Goal: Task Accomplishment & Management: Manage account settings

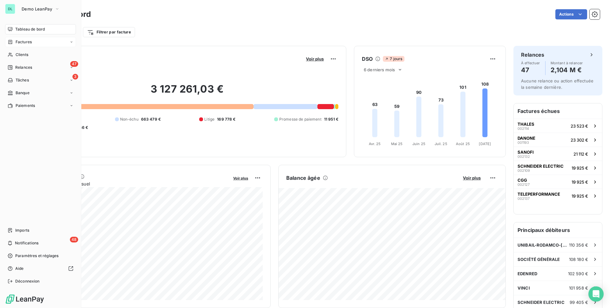
click at [27, 46] on div "Factures" at bounding box center [40, 42] width 71 height 10
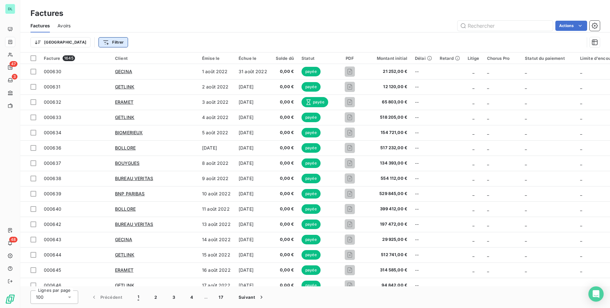
click at [86, 42] on html "DL 47 3 48 Factures Factures Avoirs Actions Trier Filtrer Facture 1645 Client É…" at bounding box center [305, 154] width 610 height 308
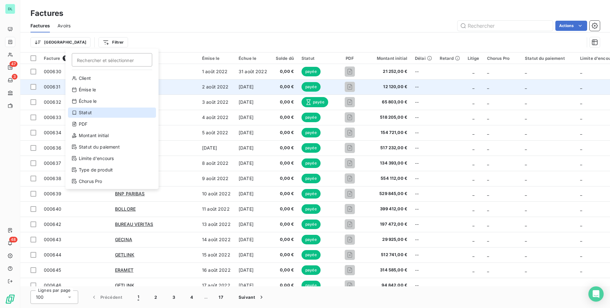
click at [96, 113] on div "Statut" at bounding box center [112, 112] width 88 height 10
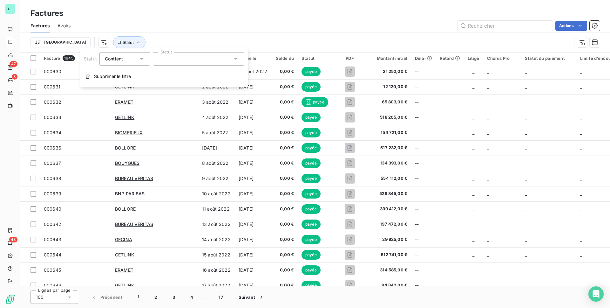
click at [186, 56] on div at bounding box center [199, 58] width 92 height 13
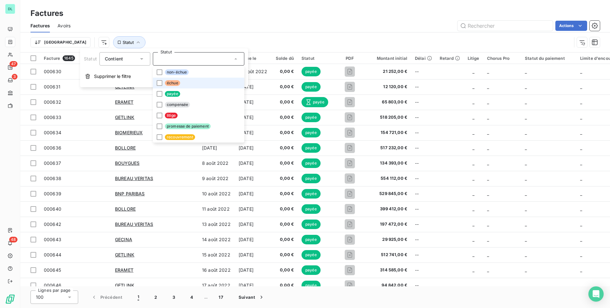
drag, startPoint x: 180, startPoint y: 90, endPoint x: 184, endPoint y: 78, distance: 12.7
click at [184, 78] on ul "non-échue échue payée compensée litige promesse de paiement recouvrement" at bounding box center [199, 105] width 92 height 76
click at [184, 78] on li "échue" at bounding box center [199, 83] width 92 height 11
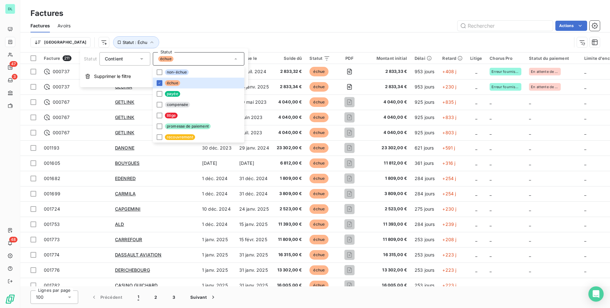
click at [205, 37] on div "Trier Statut : Échu" at bounding box center [301, 42] width 541 height 12
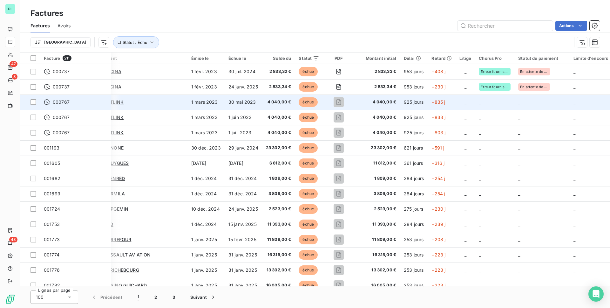
scroll to position [0, 11]
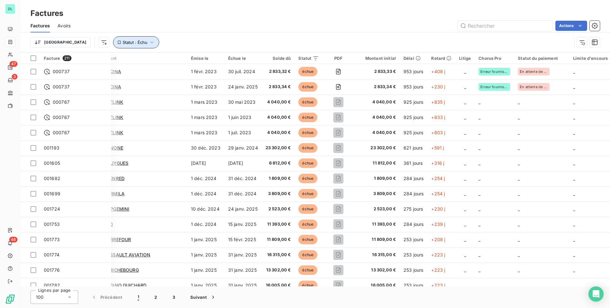
click at [123, 43] on span "Statut : Échu" at bounding box center [135, 42] width 25 height 5
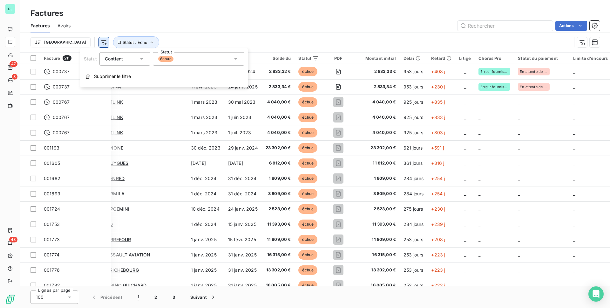
click at [70, 40] on html "DL 47 3 48 Factures Factures Avoirs Actions Trier Statut : Échu Facture 211 Cli…" at bounding box center [305, 154] width 610 height 308
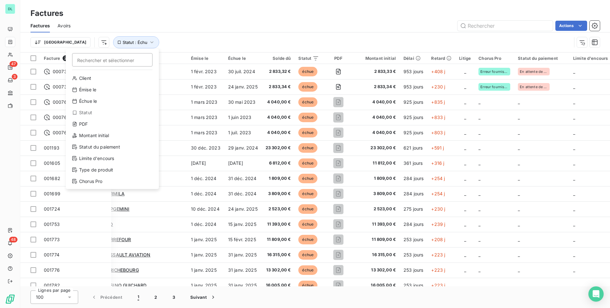
click at [441, 60] on html "DL 47 3 48 Factures Factures Avoirs Actions Trier Rechercher et sélectionner Cl…" at bounding box center [305, 154] width 610 height 308
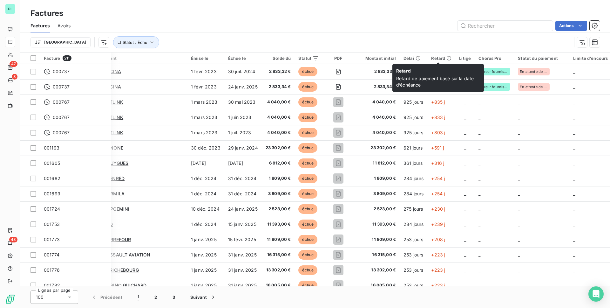
click at [447, 60] on icon at bounding box center [449, 58] width 5 height 5
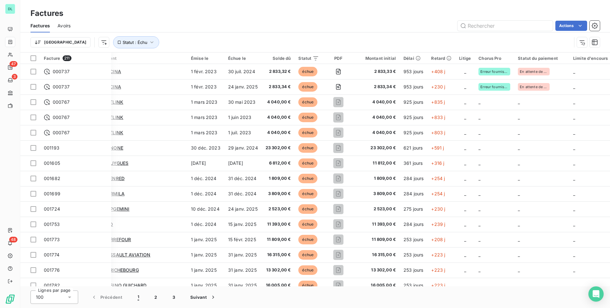
click at [447, 58] on icon at bounding box center [449, 58] width 5 height 5
click at [72, 47] on div "Trier Statut : Échu" at bounding box center [301, 42] width 541 height 12
click at [72, 33] on div "Trier Statut : Échu" at bounding box center [315, 42] width 569 height 20
click at [72, 41] on html "DL 47 3 48 Factures Factures Avoirs Actions Trier Statut : Échu Facture 211 Cli…" at bounding box center [305, 154] width 610 height 308
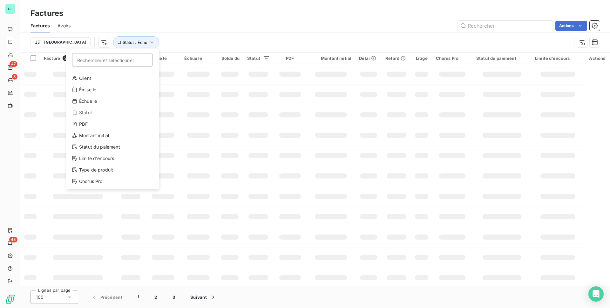
scroll to position [0, 0]
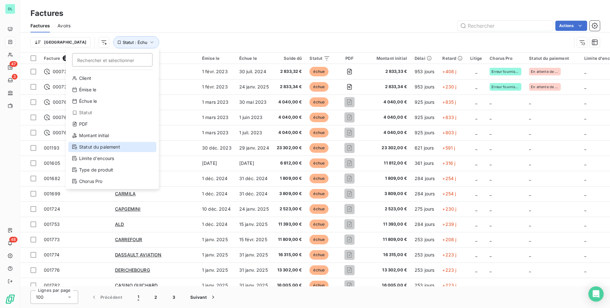
click at [111, 150] on div "Statut du paiement" at bounding box center [112, 147] width 88 height 10
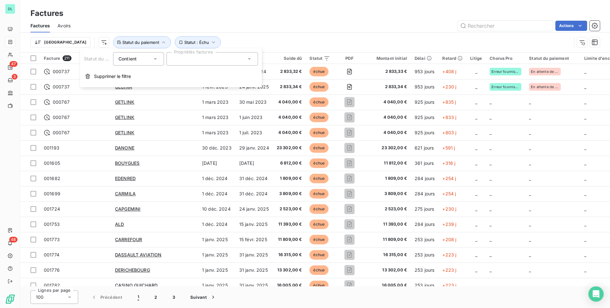
click at [156, 60] on icon at bounding box center [155, 59] width 6 height 6
click at [178, 59] on div at bounding box center [213, 58] width 92 height 13
click at [178, 59] on input "text" at bounding box center [209, 59] width 74 height 6
click at [116, 74] on span "Supprimer le filtre" at bounding box center [112, 76] width 37 height 6
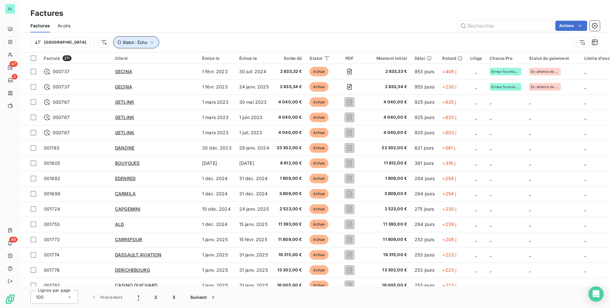
click at [123, 42] on span "Statut : Échu" at bounding box center [135, 42] width 25 height 5
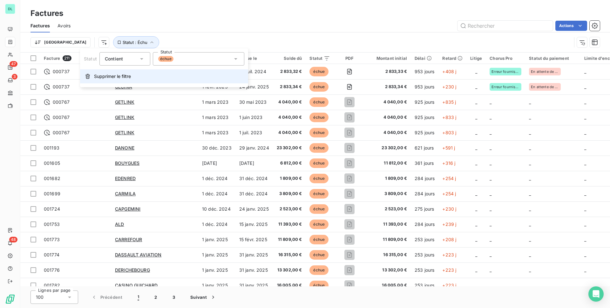
click at [104, 78] on span "Supprimer le filtre" at bounding box center [112, 76] width 37 height 6
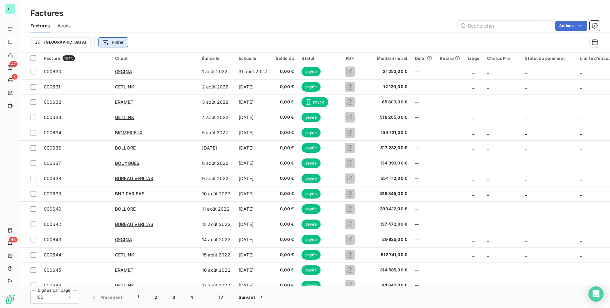
click at [72, 43] on html "DL 47 3 48 Factures Factures Avoirs Actions Trier Filtrer Facture 1645 Client É…" at bounding box center [305, 154] width 610 height 308
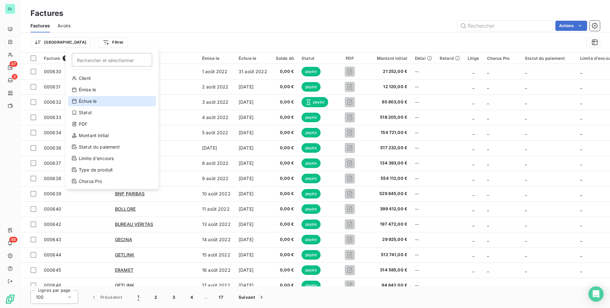
click at [100, 98] on div "Échue le" at bounding box center [112, 101] width 88 height 10
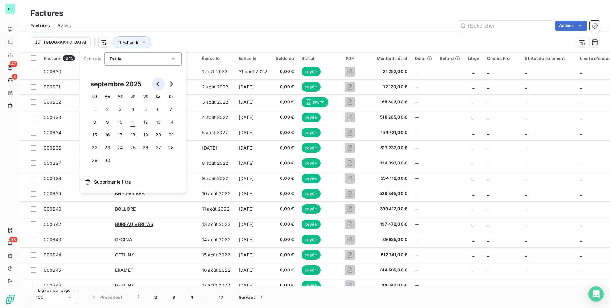
click at [158, 84] on icon "Go to previous month" at bounding box center [158, 83] width 5 height 5
click at [174, 85] on button "Go to next month" at bounding box center [171, 84] width 13 height 13
click at [98, 110] on button "1" at bounding box center [94, 109] width 13 height 13
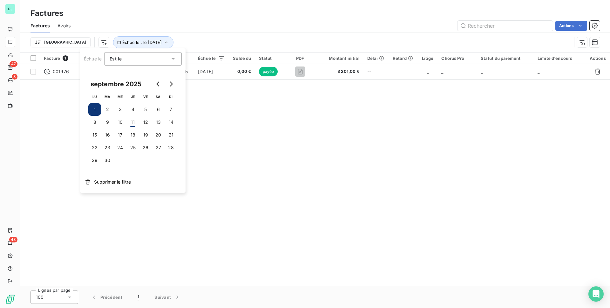
click at [204, 94] on div "Facture 1 Client Émise le Échue le Solde dû Statut PDF Montant initial Délai Re…" at bounding box center [315, 169] width 590 height 234
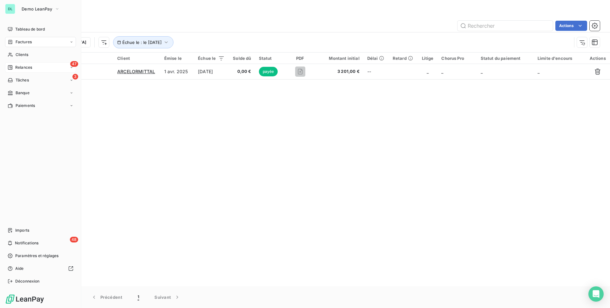
click at [30, 65] on span "Relances" at bounding box center [23, 68] width 17 height 6
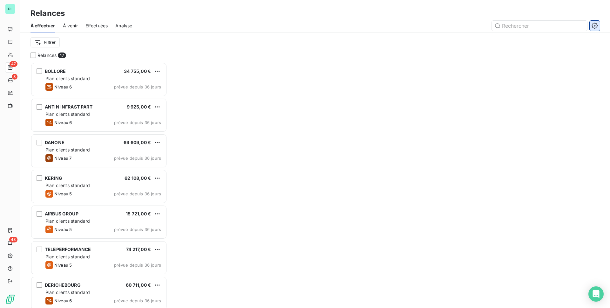
click at [596, 25] on icon "button" at bounding box center [595, 26] width 6 height 6
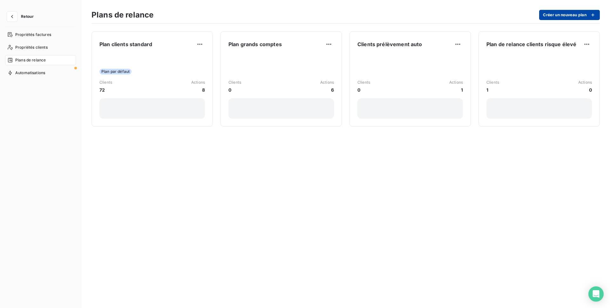
click at [569, 10] on button "Créer un nouveau plan" at bounding box center [569, 15] width 61 height 10
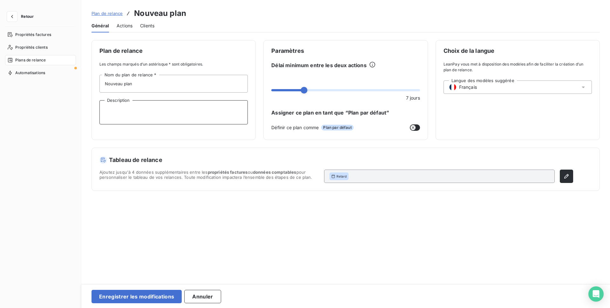
click at [150, 107] on textarea "Description" at bounding box center [173, 112] width 148 height 24
click at [147, 88] on input "Nouveau plan" at bounding box center [173, 84] width 148 height 18
type input "Plan en espagnol"
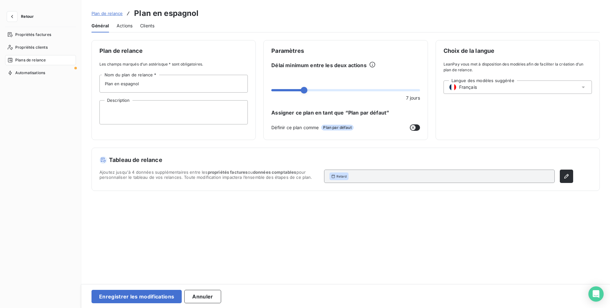
click at [470, 92] on div "Langue des modèles suggérée Français" at bounding box center [518, 86] width 148 height 13
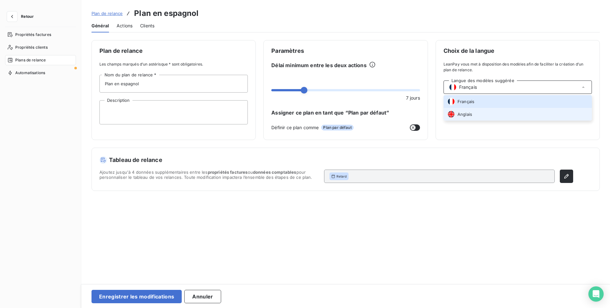
click at [466, 113] on span "Anglais" at bounding box center [465, 114] width 15 height 6
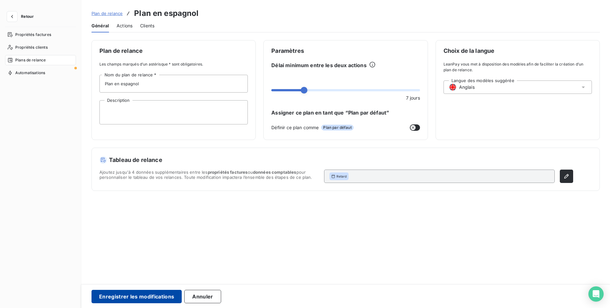
click at [145, 296] on button "Enregistrer les modifications" at bounding box center [137, 296] width 90 height 13
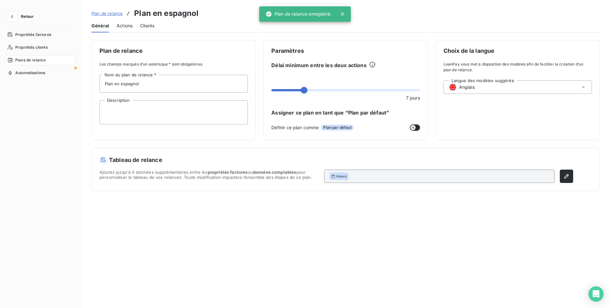
click at [129, 24] on span "Actions" at bounding box center [125, 26] width 16 height 6
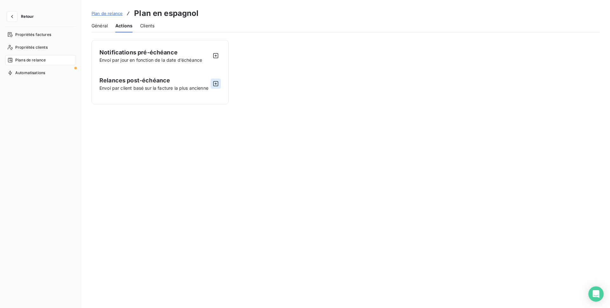
click at [213, 84] on icon "button" at bounding box center [215, 83] width 5 height 5
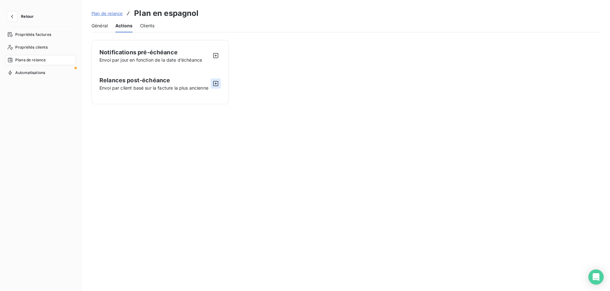
click at [215, 84] on icon "button" at bounding box center [216, 83] width 6 height 6
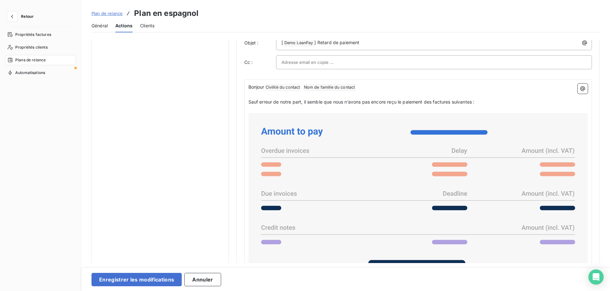
scroll to position [393, 0]
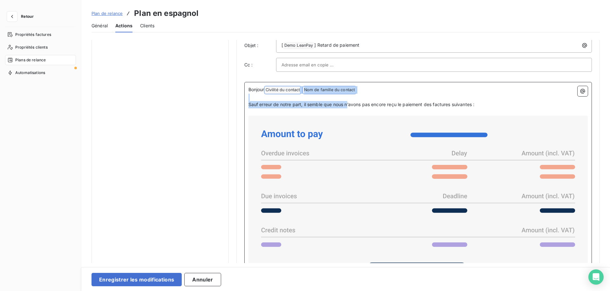
drag, startPoint x: 348, startPoint y: 108, endPoint x: 298, endPoint y: 88, distance: 54.1
click at [298, 88] on div "Bonjour Civilité du contact ﻿ Nom de famille du contact ﻿ ﻿ ﻿ Sauf erreur de no…" at bounding box center [419, 217] width 340 height 263
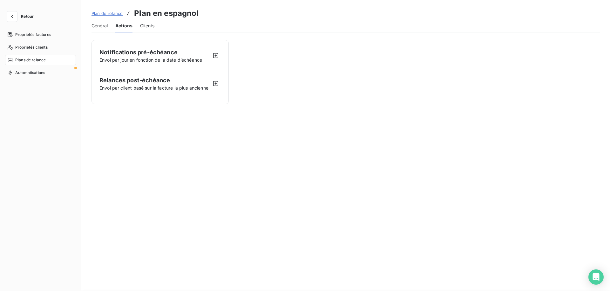
scroll to position [0, 0]
click at [99, 12] on span "Plan de relance" at bounding box center [107, 13] width 31 height 5
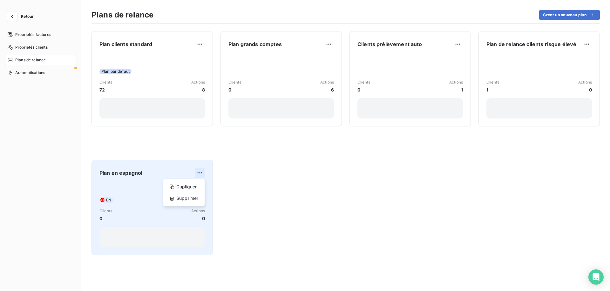
click at [202, 171] on html "Retour Propriétés factures Propriétés clients Plans de relance Automatisations …" at bounding box center [305, 145] width 610 height 291
click at [178, 206] on div "Dupliquer Supprimer" at bounding box center [184, 192] width 42 height 27
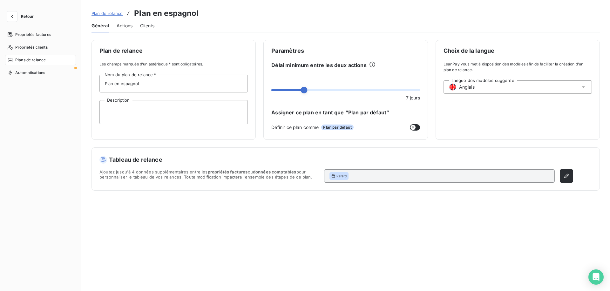
click at [114, 11] on span "Plan de relance" at bounding box center [107, 13] width 31 height 5
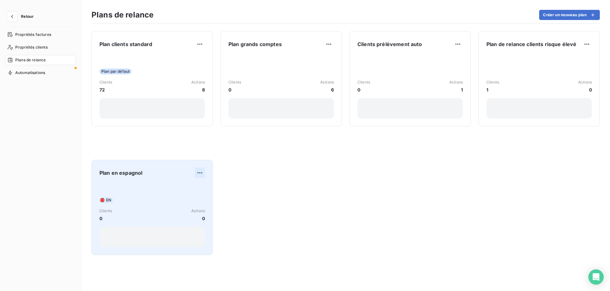
click at [202, 171] on html "Retour Propriétés factures Propriétés clients Plans de relance Automatisations …" at bounding box center [305, 145] width 610 height 291
click at [185, 196] on div "Supprimer" at bounding box center [184, 198] width 37 height 10
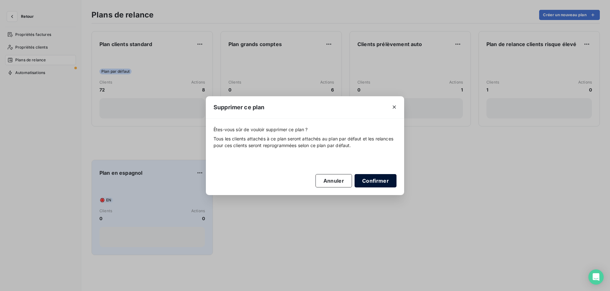
click at [369, 182] on button "Confirmer" at bounding box center [376, 180] width 42 height 13
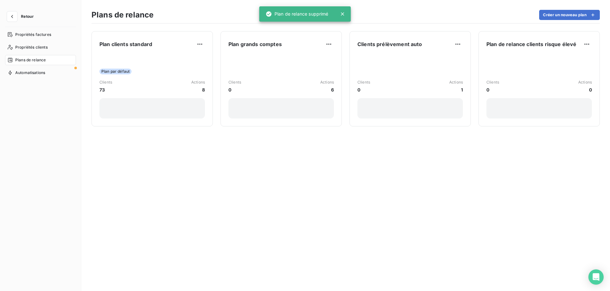
click at [21, 15] on span "Retour" at bounding box center [27, 17] width 13 height 4
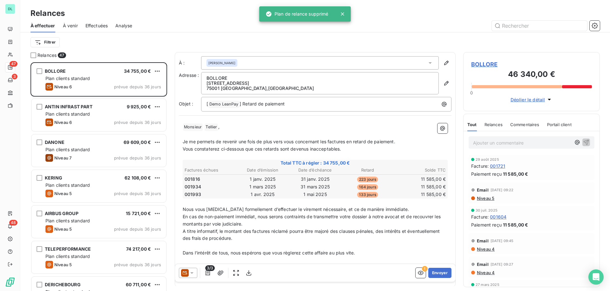
scroll to position [229, 137]
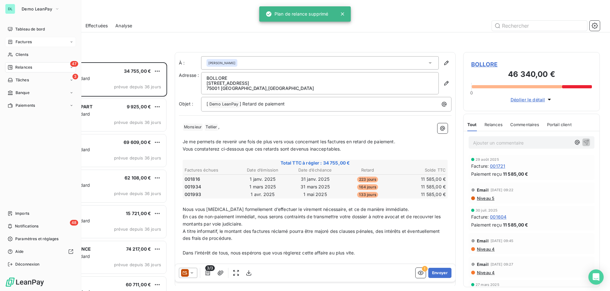
click at [24, 43] on span "Factures" at bounding box center [24, 42] width 16 height 6
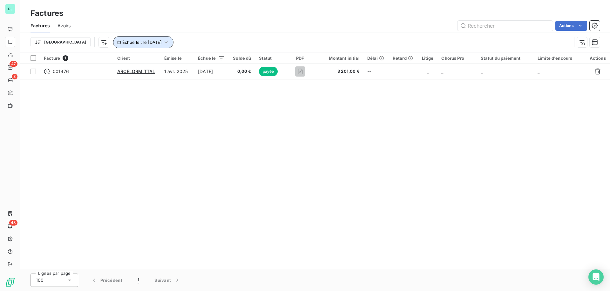
click at [133, 42] on span "Échue le : le [DATE]" at bounding box center [141, 42] width 39 height 5
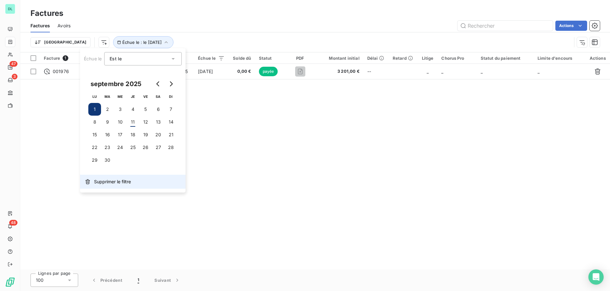
click at [108, 180] on span "Supprimer le filtre" at bounding box center [112, 182] width 37 height 6
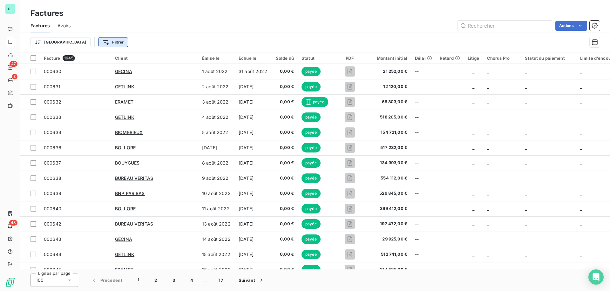
click at [88, 39] on html "DL 47 3 48 Factures Factures Avoirs Actions Trier Filtrer Facture 1645 Client É…" at bounding box center [305, 145] width 610 height 291
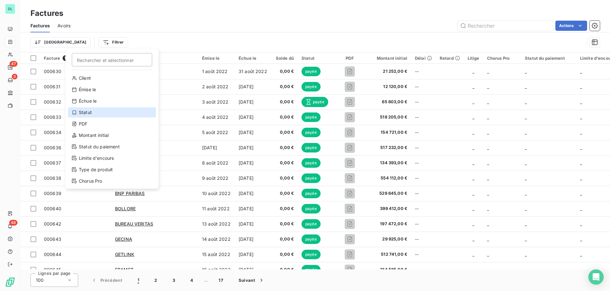
click at [94, 114] on div "Statut" at bounding box center [112, 112] width 88 height 10
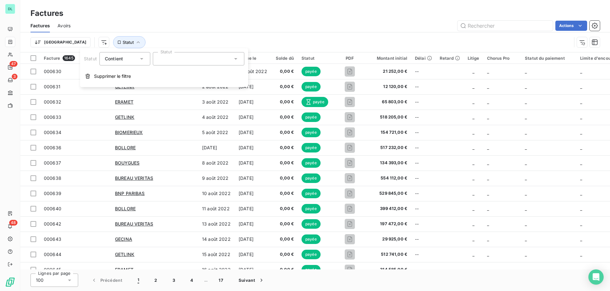
click at [167, 58] on div at bounding box center [199, 58] width 92 height 13
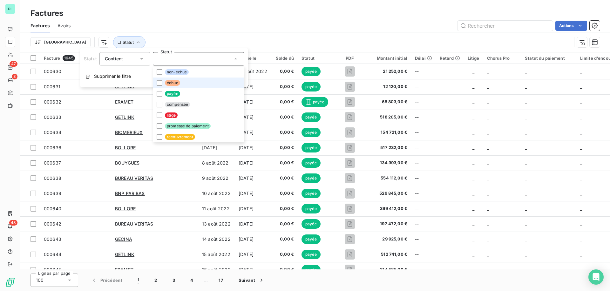
click at [170, 87] on li "échue" at bounding box center [199, 83] width 92 height 11
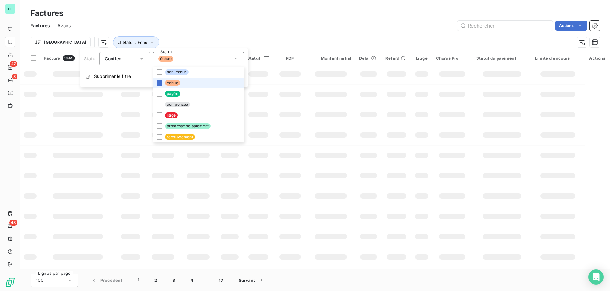
click at [189, 41] on div "Trier Statut : Échu" at bounding box center [301, 42] width 541 height 12
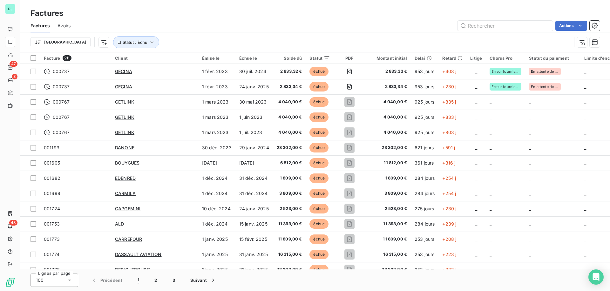
click at [442, 60] on div "Retard" at bounding box center [452, 58] width 20 height 5
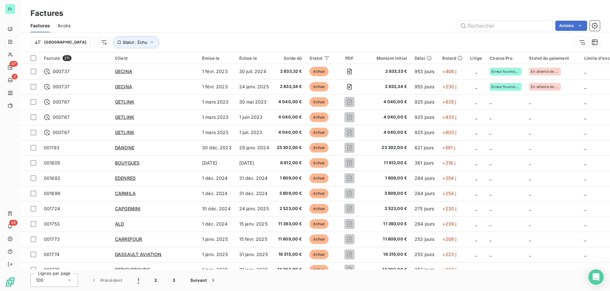
click at [442, 60] on div "Retard" at bounding box center [452, 58] width 20 height 5
click at [123, 42] on span "Statut : Échu" at bounding box center [135, 42] width 25 height 5
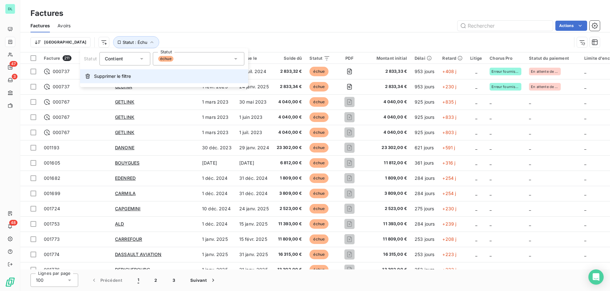
click at [105, 78] on span "Supprimer le filtre" at bounding box center [112, 76] width 37 height 6
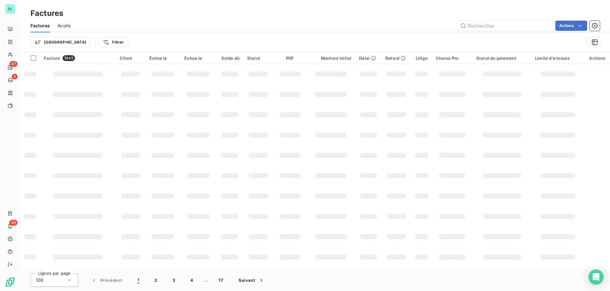
click at [84, 41] on html "DL 47 3 48 Factures Factures Avoirs Actions Trier Filtrer Facture 1645 Client É…" at bounding box center [305, 145] width 610 height 291
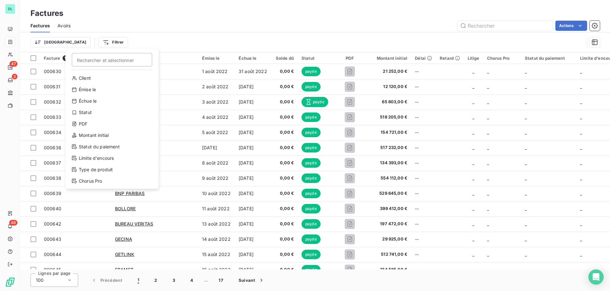
click at [84, 44] on html "DL 47 3 48 Factures Factures Avoirs Actions Trier Filtrer Rechercher et sélecti…" at bounding box center [305, 145] width 610 height 291
click at [102, 105] on div "Échue le" at bounding box center [112, 101] width 88 height 10
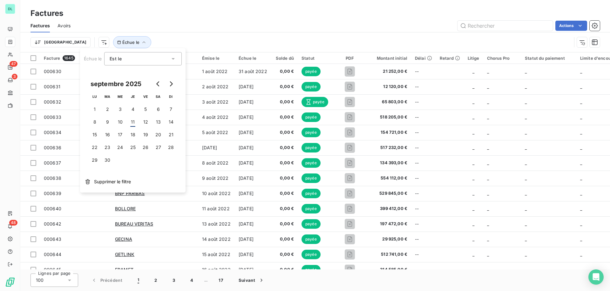
click at [133, 61] on div "Est le" at bounding box center [140, 58] width 60 height 9
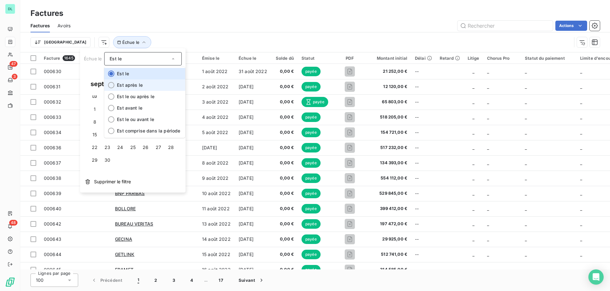
click at [132, 86] on span "Est après le" at bounding box center [130, 84] width 26 height 5
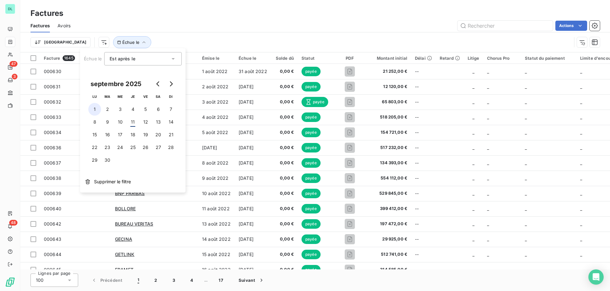
click at [97, 109] on button "1" at bounding box center [94, 109] width 13 height 13
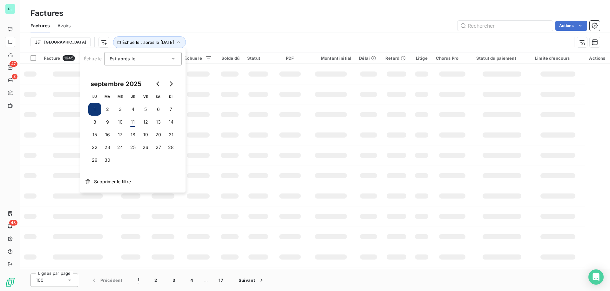
click at [199, 40] on div "Trier Échue le : après le [DATE]" at bounding box center [301, 42] width 541 height 12
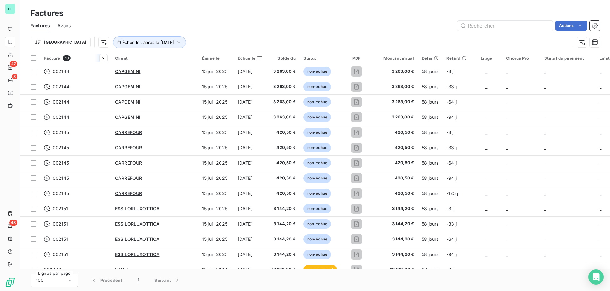
click at [89, 54] on th "Facture 70" at bounding box center [75, 57] width 71 height 11
click at [113, 48] on button "Échue le : après le [DATE]" at bounding box center [149, 42] width 73 height 12
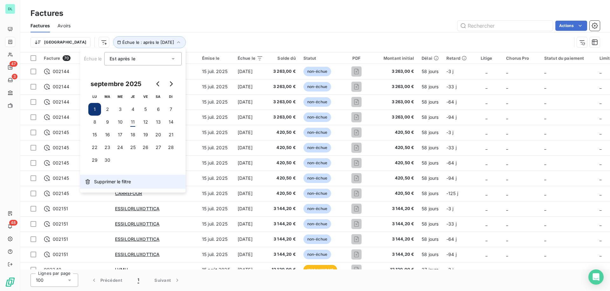
click at [99, 179] on span "Supprimer le filtre" at bounding box center [112, 182] width 37 height 6
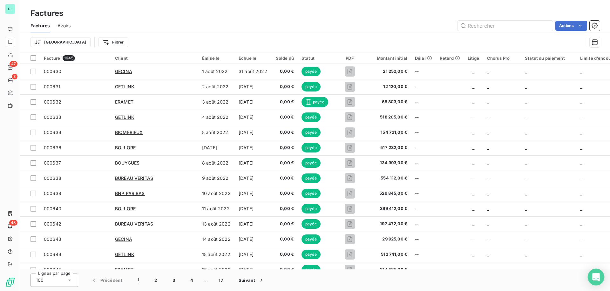
click at [596, 276] on icon "Open Intercom Messenger" at bounding box center [595, 277] width 7 height 8
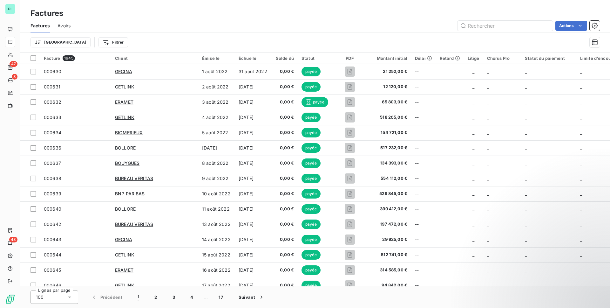
click at [593, 14] on div "Factures" at bounding box center [315, 13] width 590 height 11
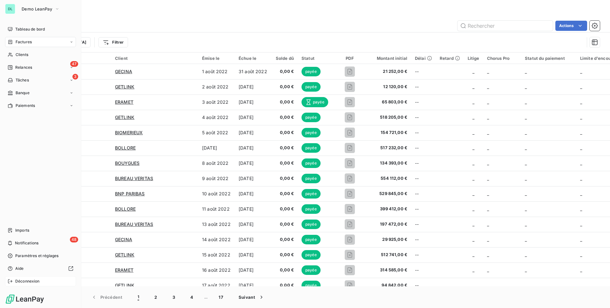
click at [40, 280] on div "Déconnexion" at bounding box center [40, 281] width 71 height 10
